Goal: Check status

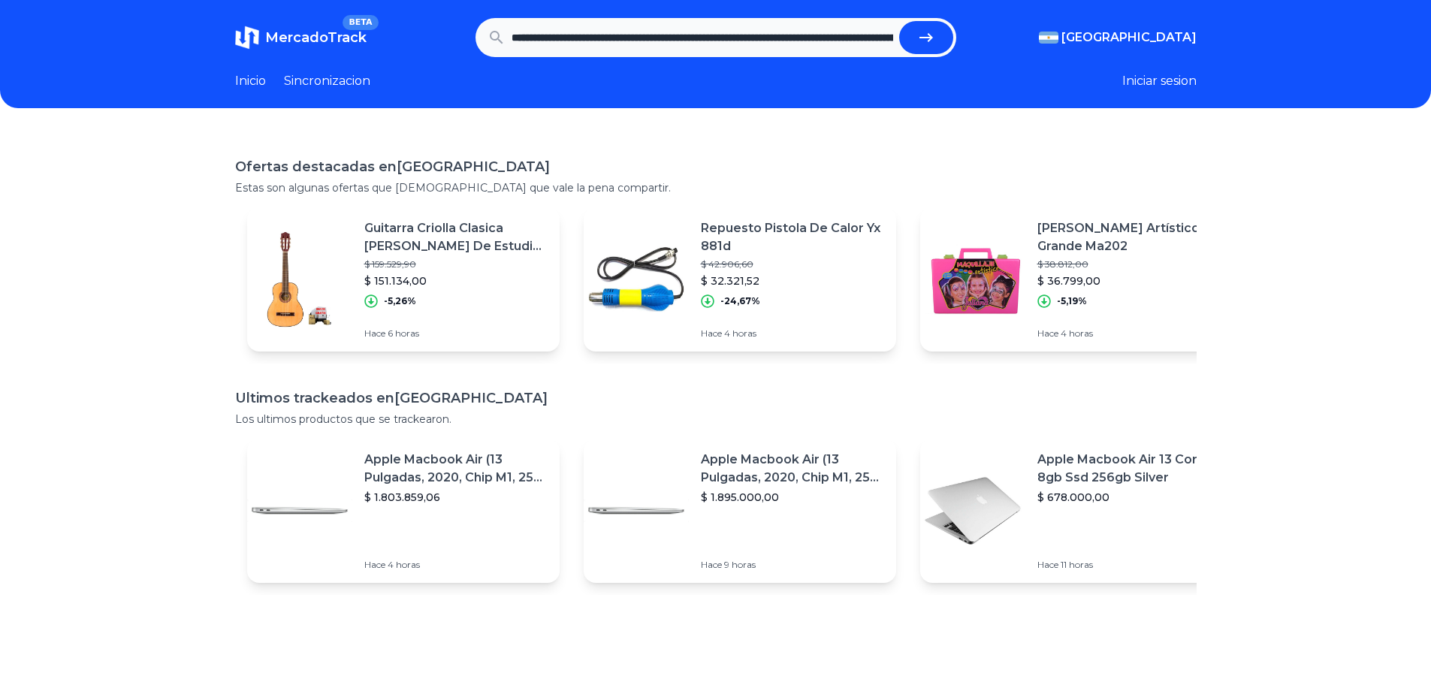
scroll to position [0, 445]
click at [899, 21] on button "submit" at bounding box center [926, 37] width 54 height 33
type input "**********"
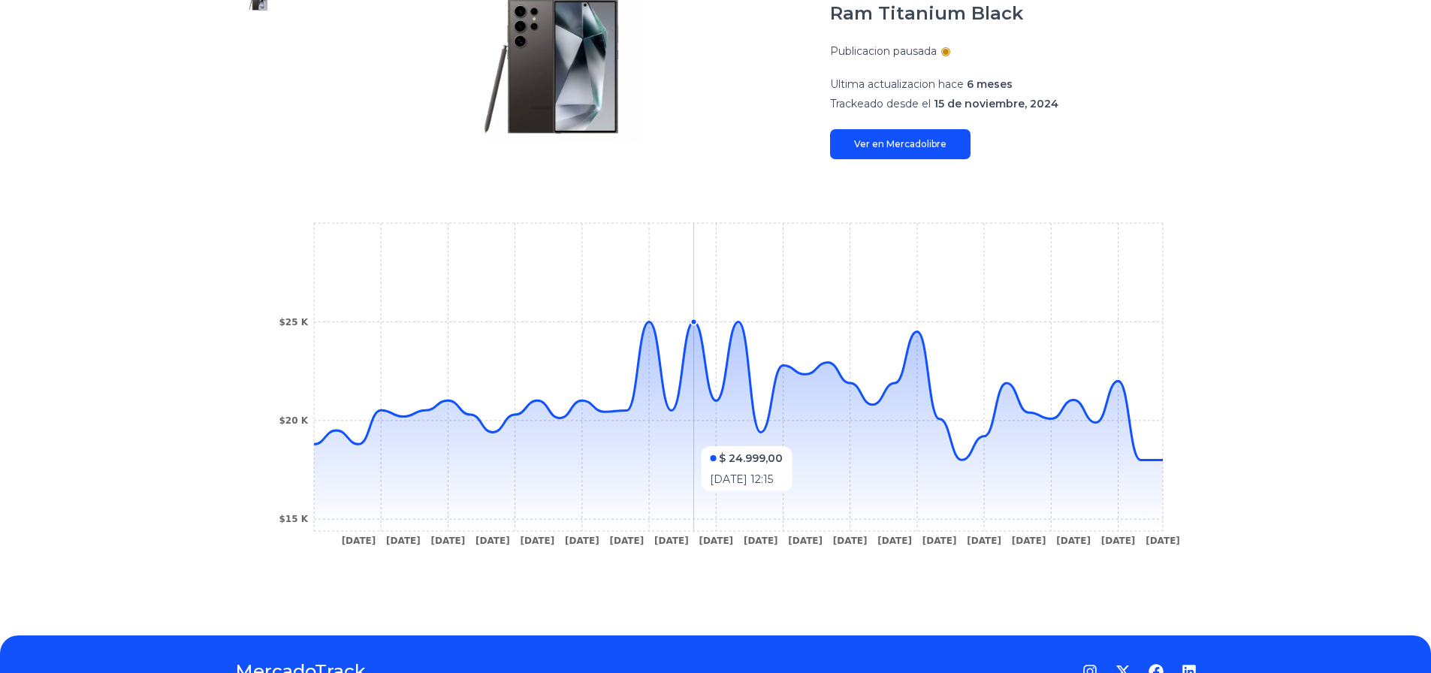
scroll to position [99, 0]
